Goal: Task Accomplishment & Management: Complete application form

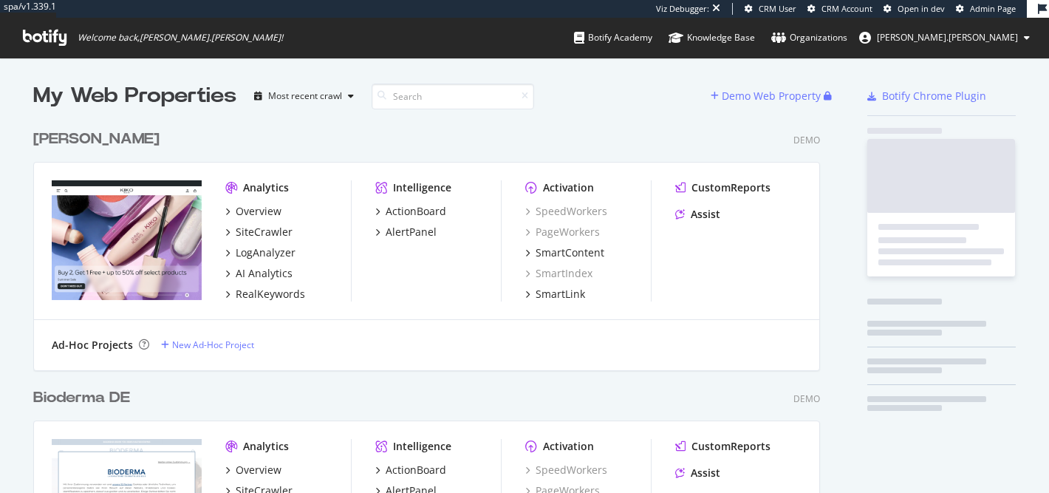
scroll to position [3146, 798]
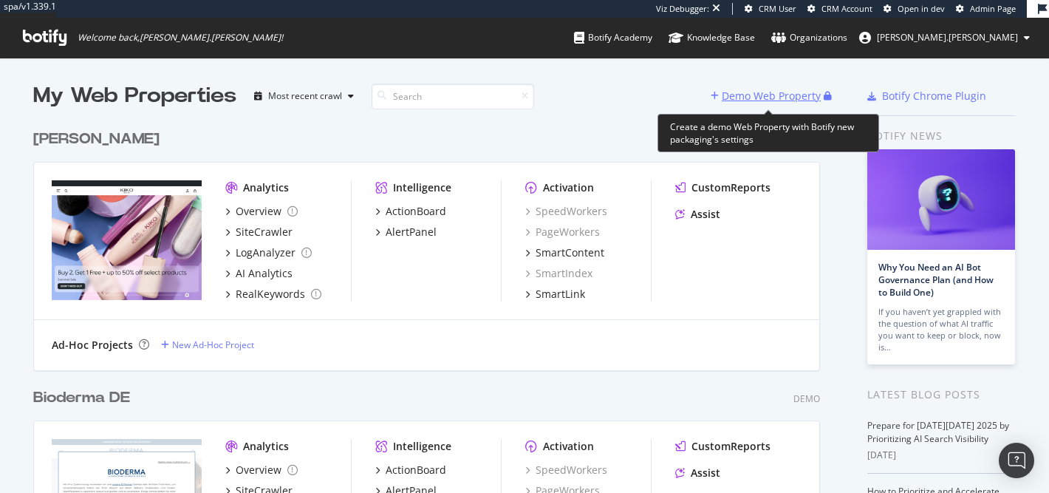
click at [771, 91] on div "Demo Web Property" at bounding box center [770, 96] width 99 height 15
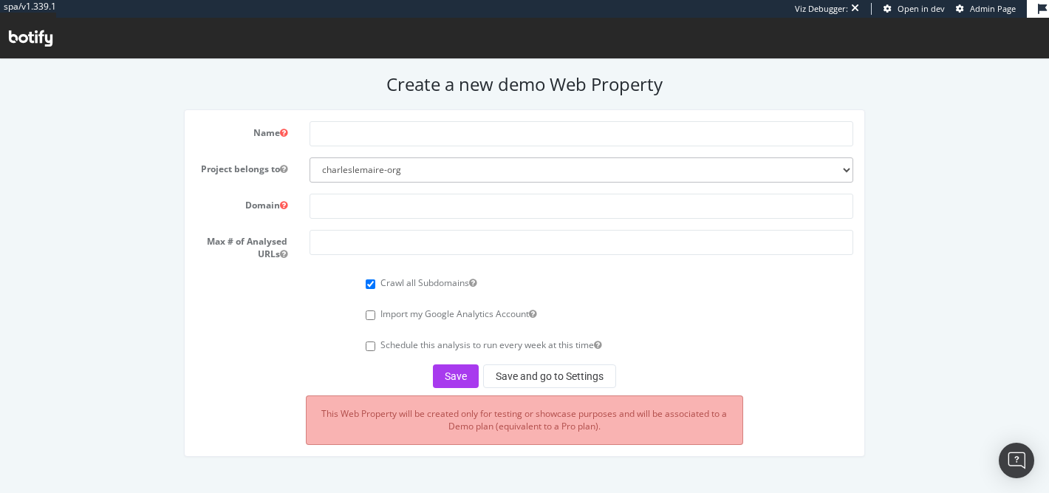
click at [35, 38] on icon at bounding box center [31, 38] width 44 height 16
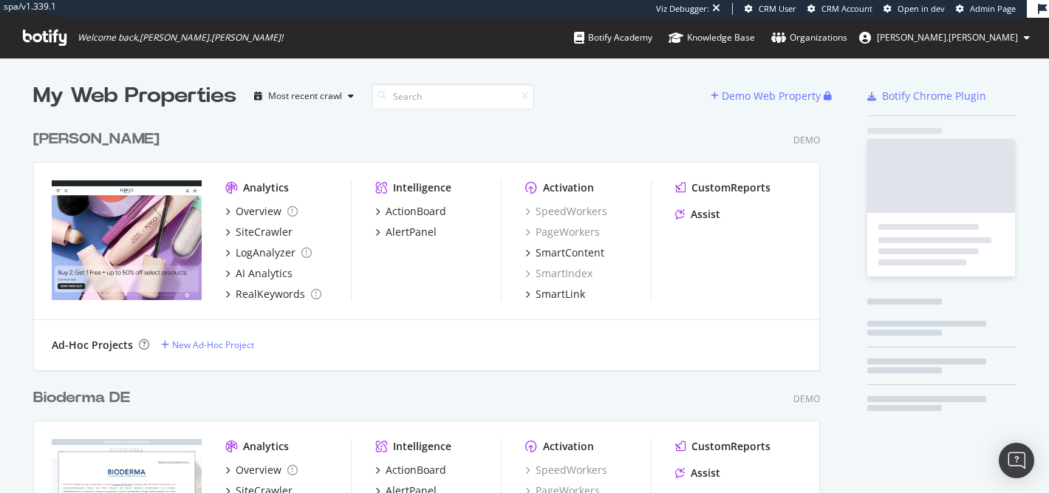
scroll to position [493, 1049]
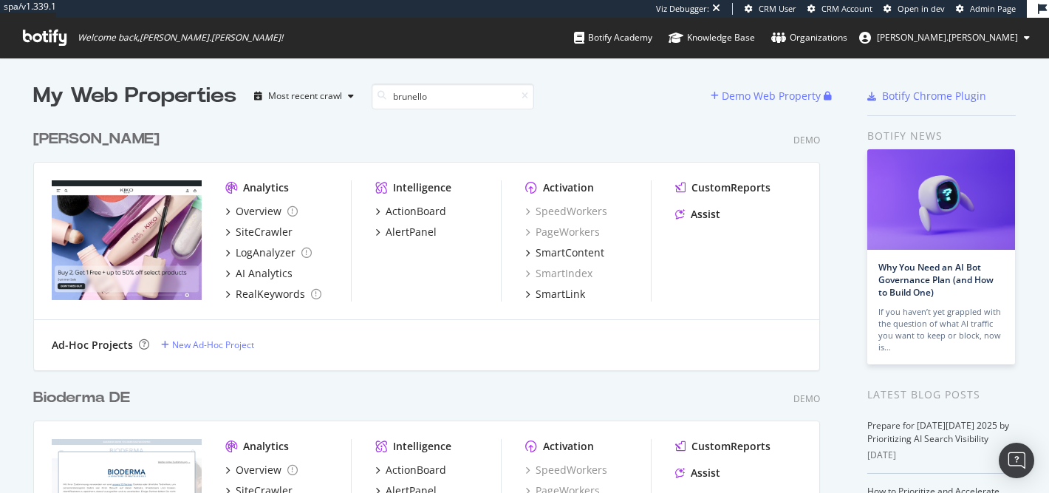
type input "brunello"
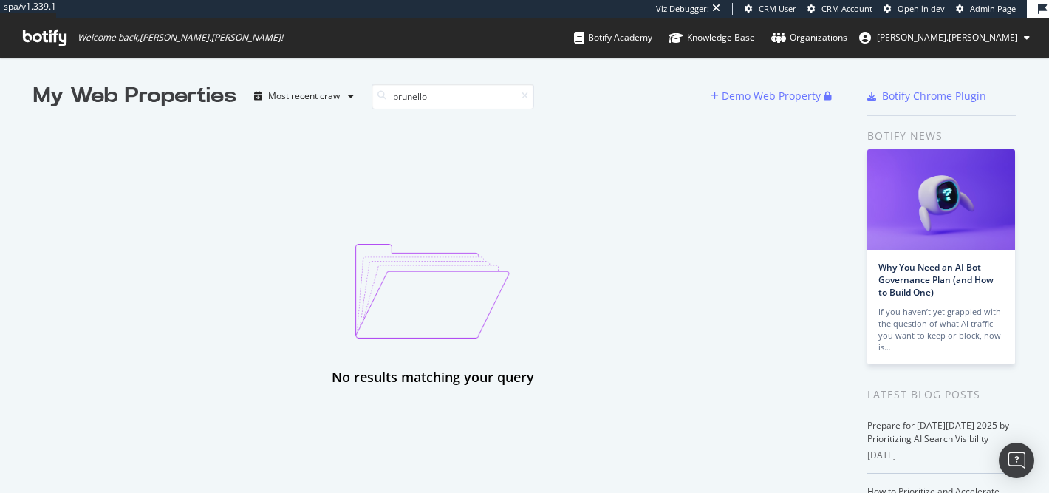
click at [19, 31] on span "Welcome back, charles.lemaire !" at bounding box center [153, 38] width 284 height 40
click at [37, 36] on icon at bounding box center [45, 38] width 44 height 16
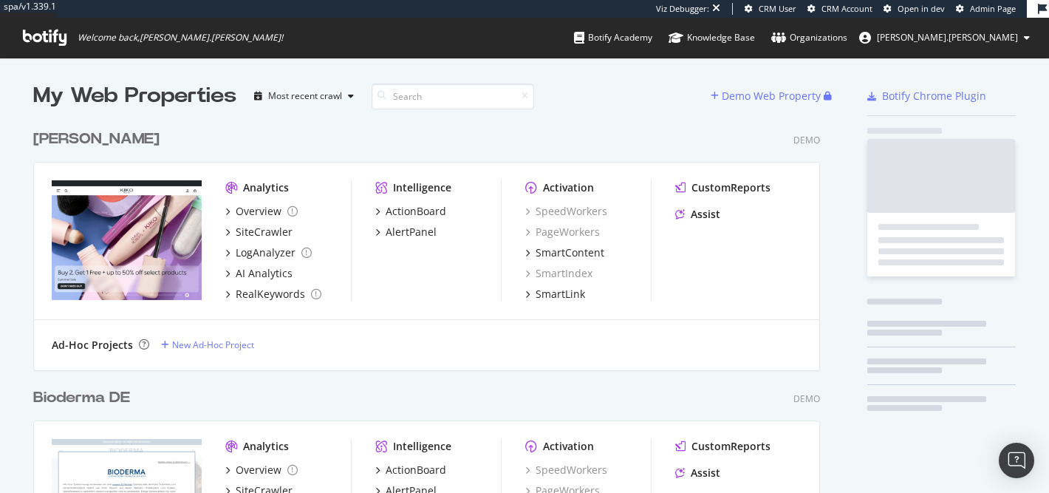
scroll to position [3146, 798]
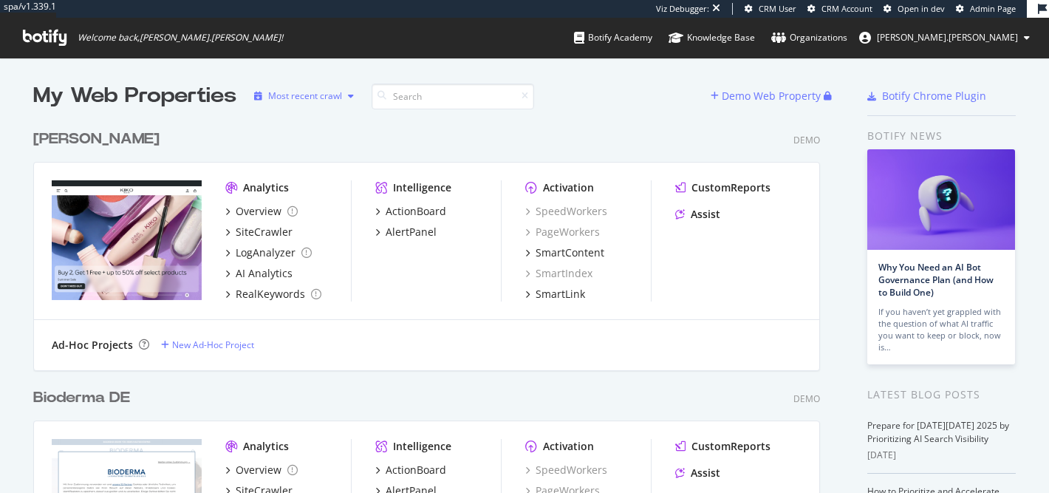
click at [346, 95] on div "button" at bounding box center [351, 96] width 18 height 9
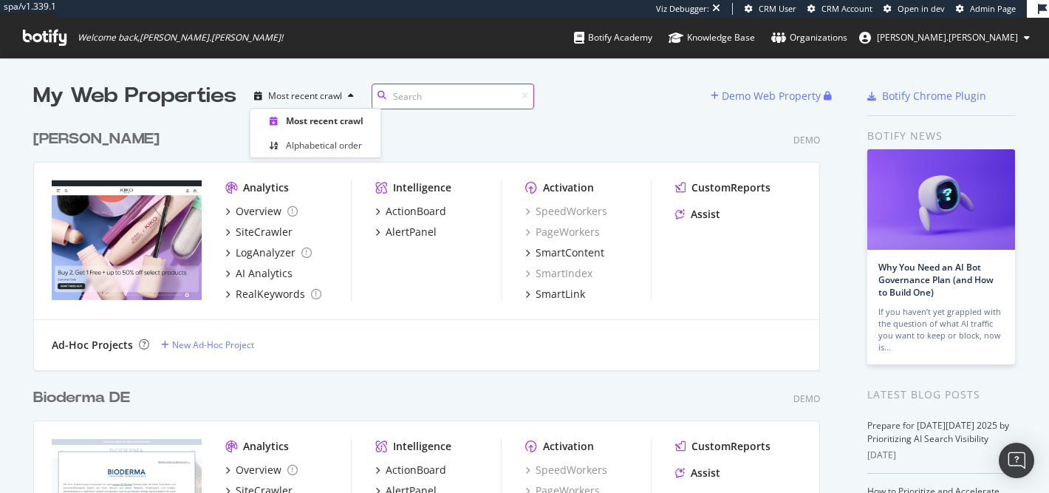
click at [495, 106] on input at bounding box center [452, 96] width 162 height 26
click at [982, 10] on span "Admin Page" at bounding box center [992, 8] width 46 height 11
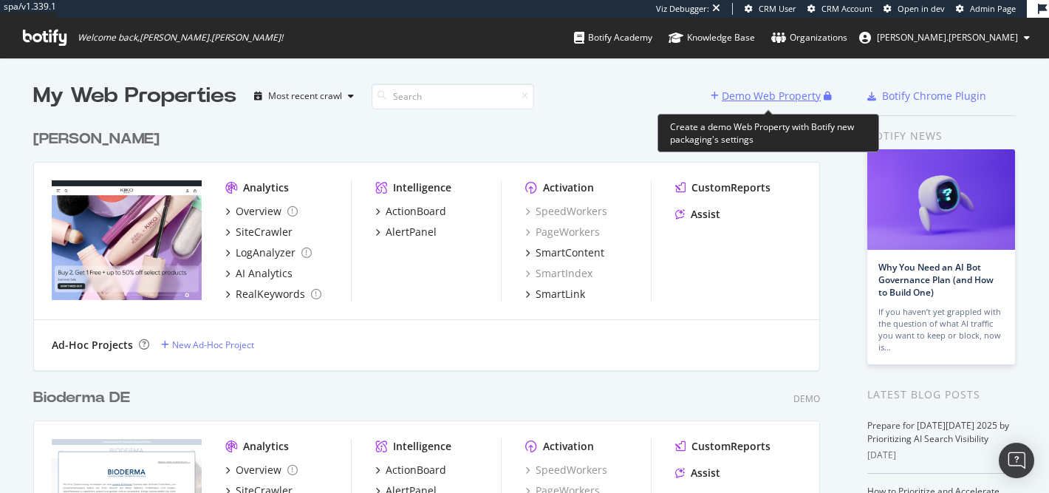
click at [754, 88] on div "Demo Web Property" at bounding box center [766, 96] width 113 height 22
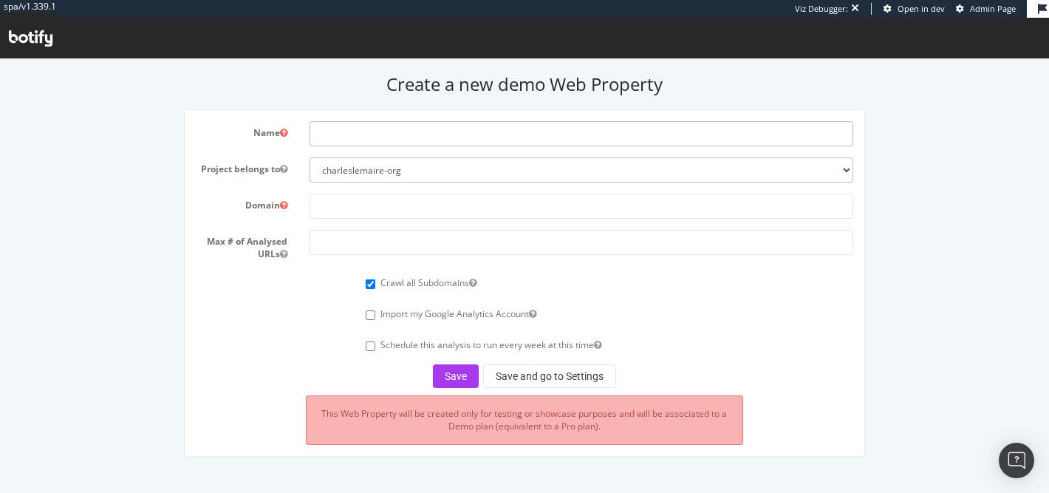
click at [385, 137] on input "text" at bounding box center [580, 133] width 543 height 25
type input "Brunello Cucinelli"
click at [449, 193] on input "text" at bounding box center [580, 205] width 543 height 25
paste input "shop.brunellocucinelli.com"
type input "shop.brunellocucinelli.com"
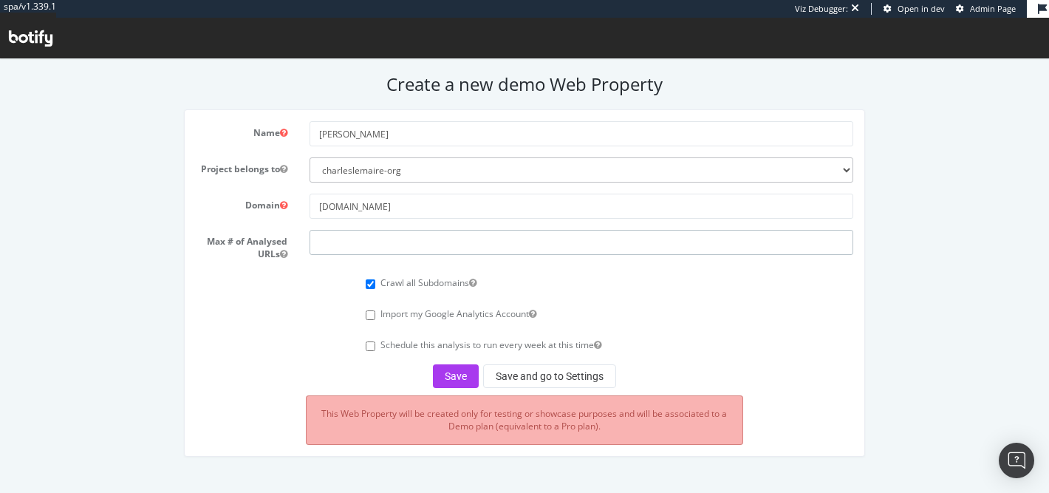
click at [341, 248] on input "number" at bounding box center [580, 242] width 543 height 25
drag, startPoint x: 361, startPoint y: 241, endPoint x: 322, endPoint y: 241, distance: 39.1
click at [322, 241] on input "50000" at bounding box center [580, 242] width 543 height 25
type input "50000"
click at [504, 380] on button "Save and go to Settings" at bounding box center [549, 376] width 133 height 24
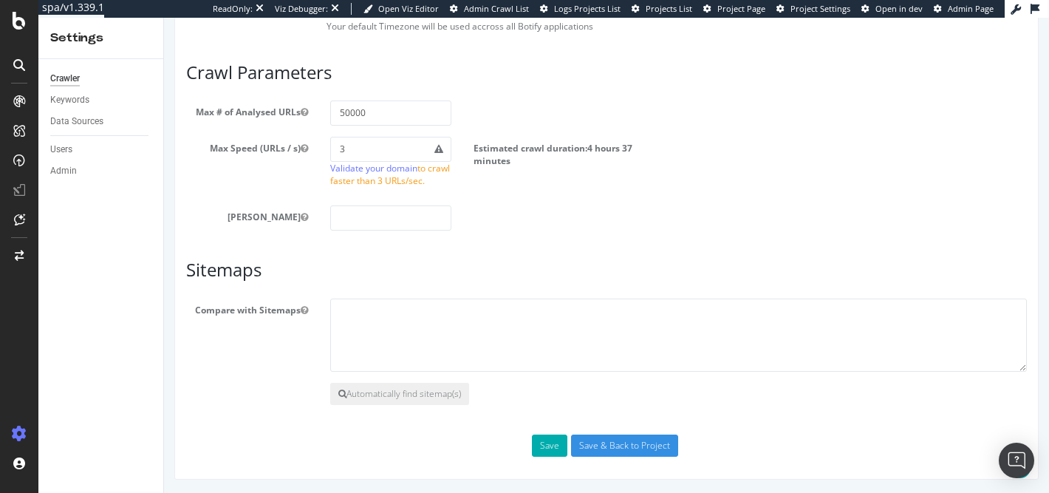
scroll to position [947, 0]
click at [600, 442] on input "Save & Back to Project" at bounding box center [624, 444] width 107 height 22
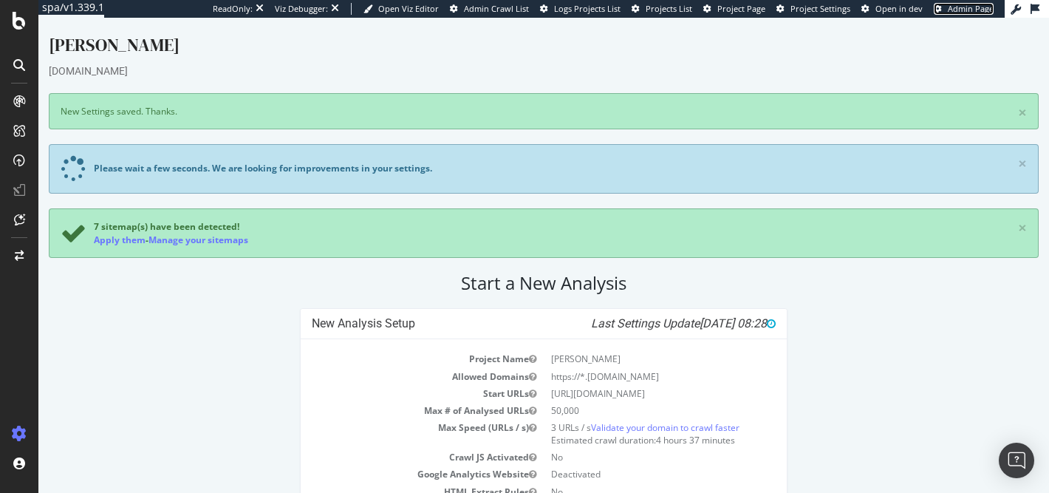
click at [953, 10] on span "Admin Page" at bounding box center [970, 8] width 46 height 11
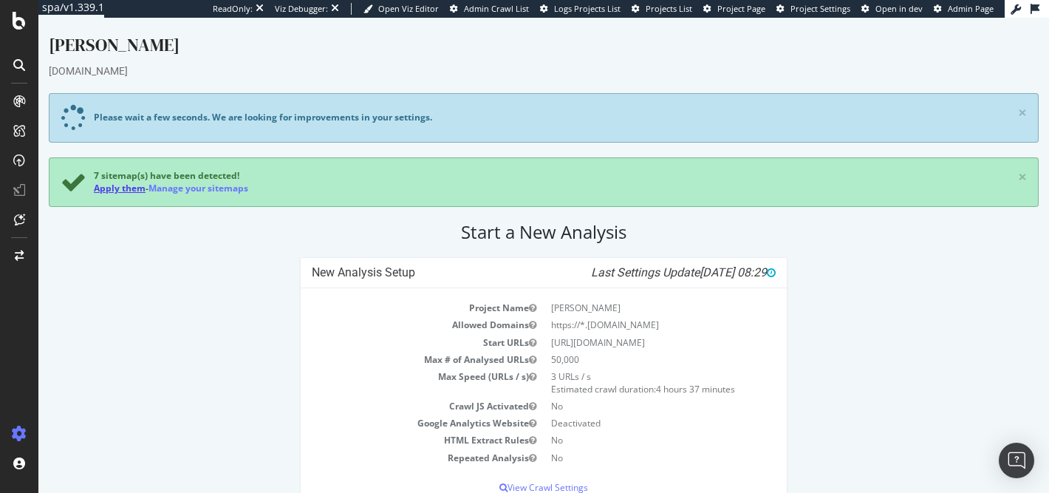
click at [128, 188] on link "Apply them" at bounding box center [120, 188] width 52 height 13
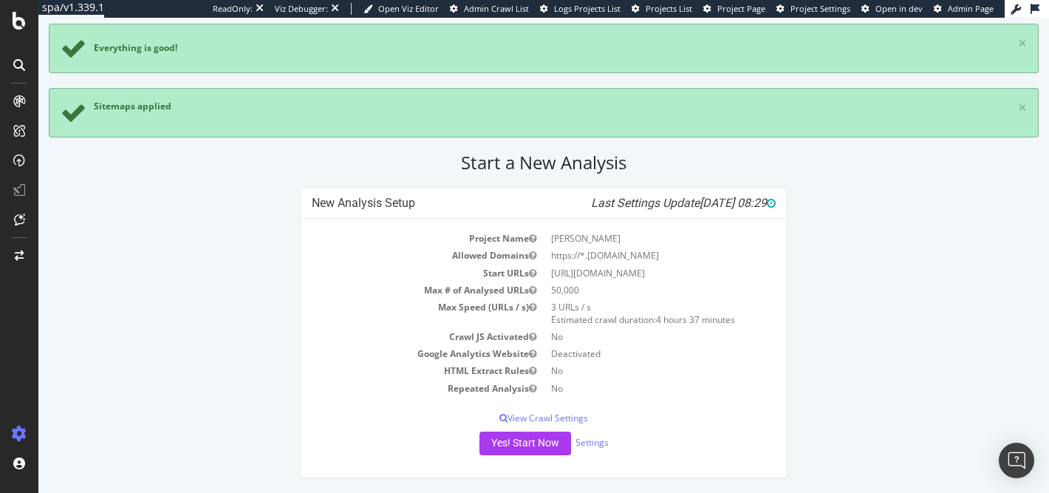
scroll to position [68, 0]
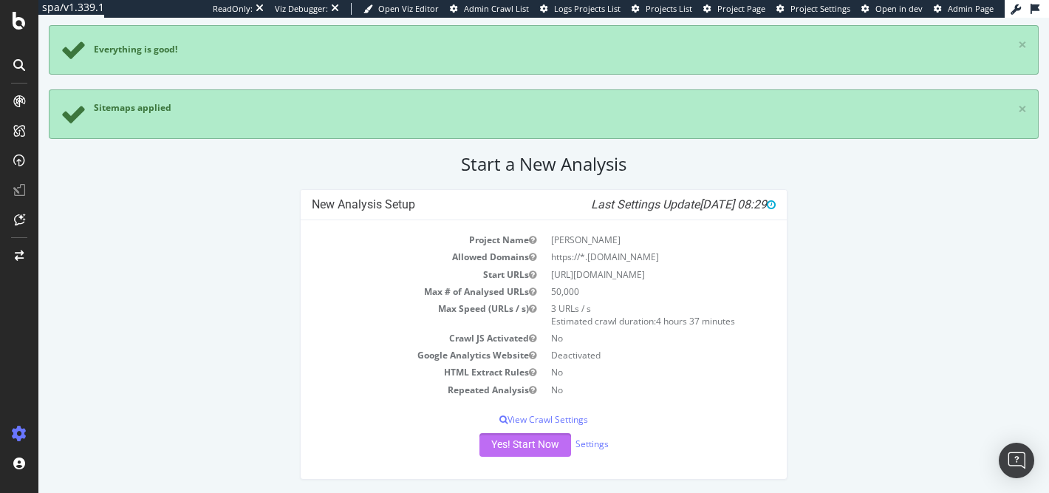
click at [522, 446] on button "Yes! Start Now" at bounding box center [525, 445] width 92 height 24
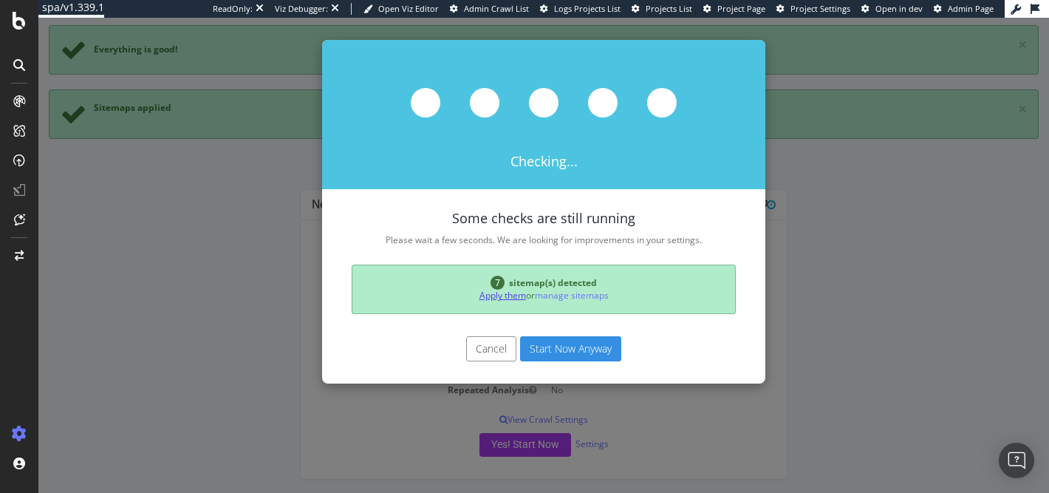
click at [503, 296] on link "Apply them" at bounding box center [502, 295] width 47 height 13
click at [509, 298] on link "Apply them" at bounding box center [502, 295] width 47 height 13
click at [563, 337] on button "Start Now Anyway" at bounding box center [570, 348] width 101 height 25
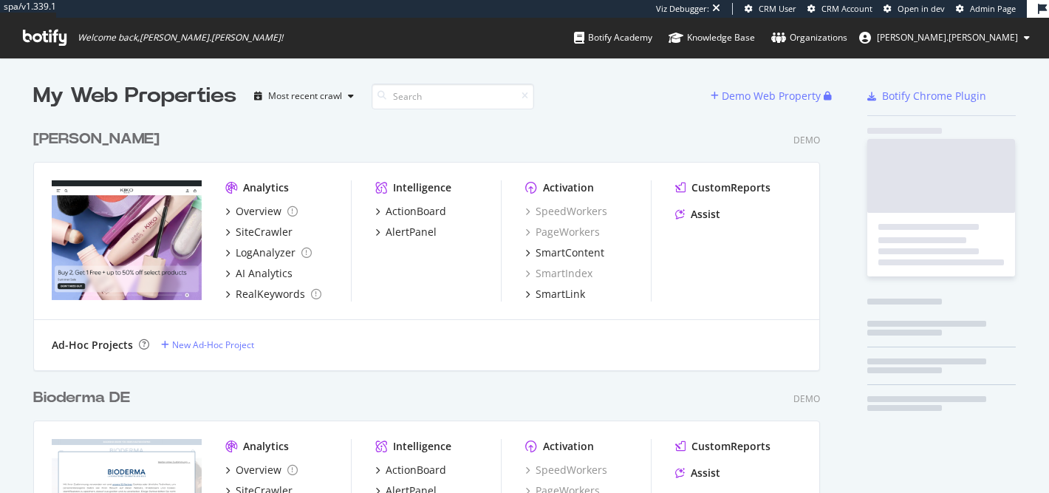
scroll to position [3168, 798]
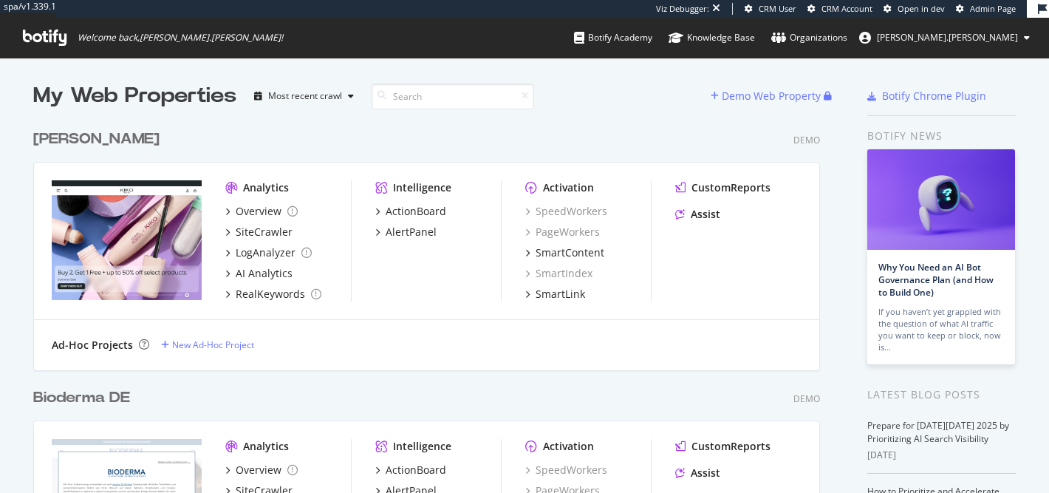
click at [982, 14] on span "Admin Page" at bounding box center [992, 8] width 46 height 11
